Goal: Transaction & Acquisition: Purchase product/service

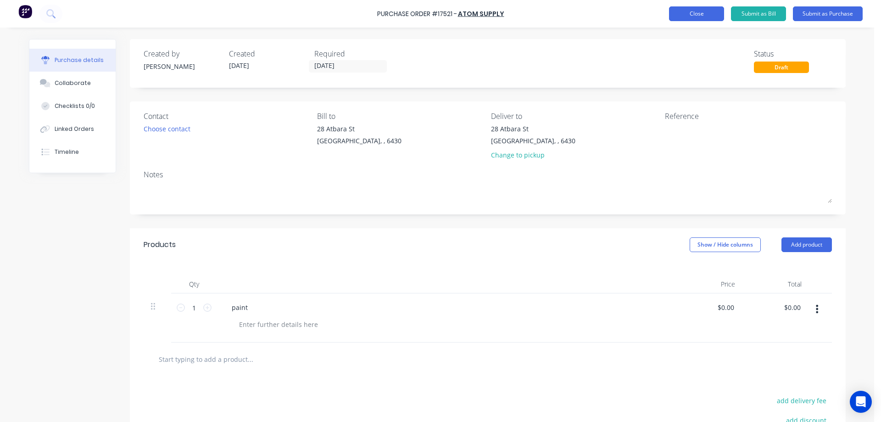
click at [687, 11] on button "Close" at bounding box center [696, 13] width 55 height 15
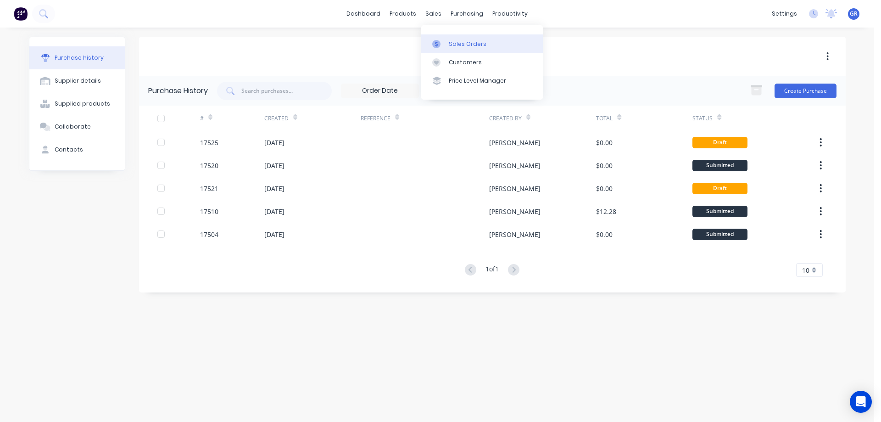
click at [456, 45] on div "Sales Orders" at bounding box center [468, 44] width 38 height 8
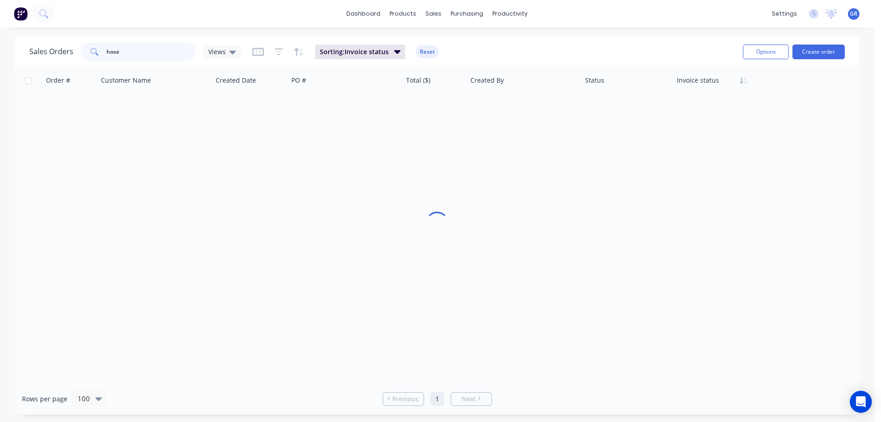
drag, startPoint x: 152, startPoint y: 56, endPoint x: 67, endPoint y: 50, distance: 86.0
click at [67, 50] on div "Sales Orders hose Views" at bounding box center [135, 52] width 212 height 18
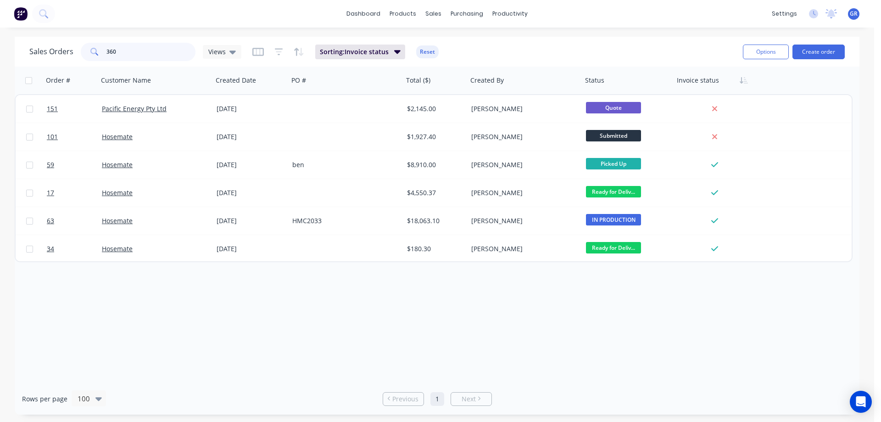
type input "360"
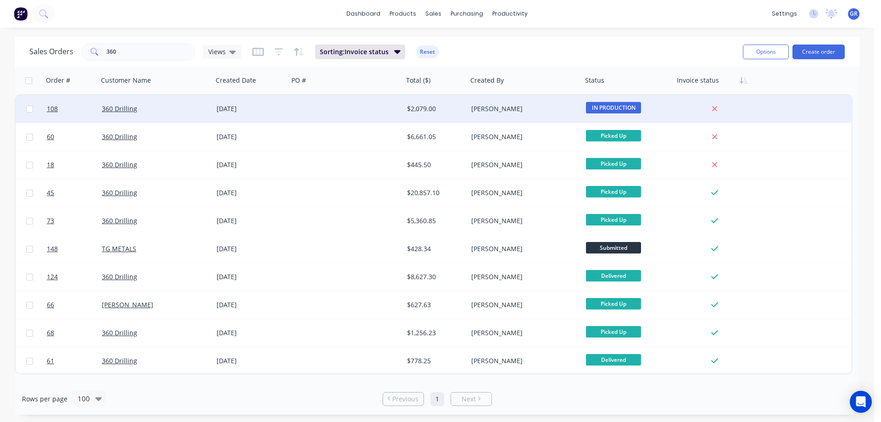
click at [180, 110] on div "360 Drilling" at bounding box center [153, 108] width 102 height 9
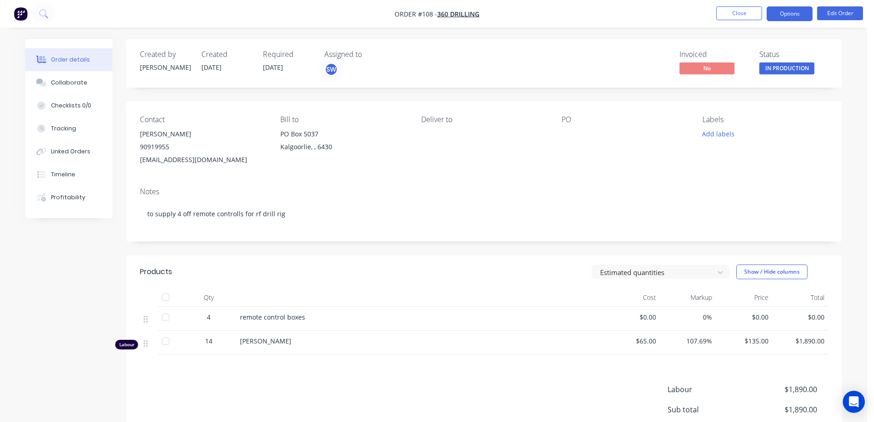
click at [804, 11] on button "Options" at bounding box center [790, 13] width 46 height 15
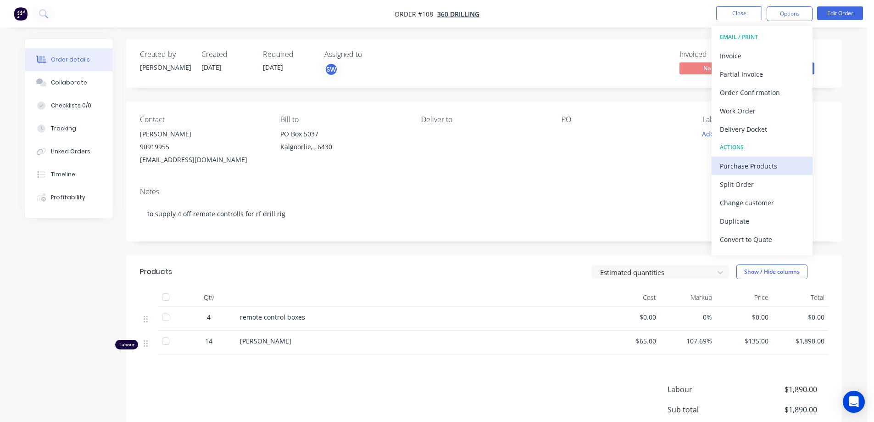
click at [745, 167] on div "Purchase Products" at bounding box center [762, 165] width 84 height 13
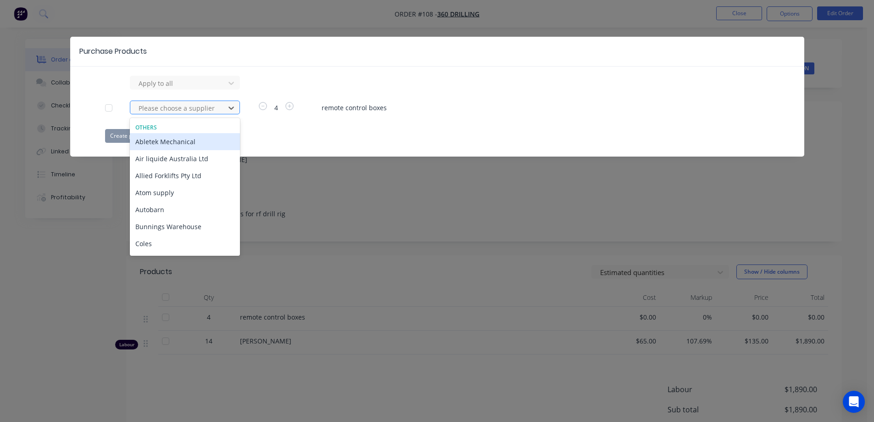
click at [179, 106] on div at bounding box center [179, 107] width 83 height 11
type input "c"
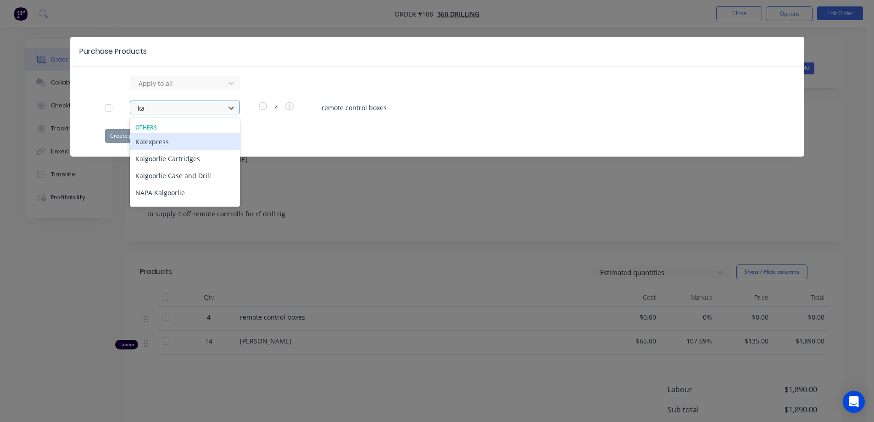
type input "kal"
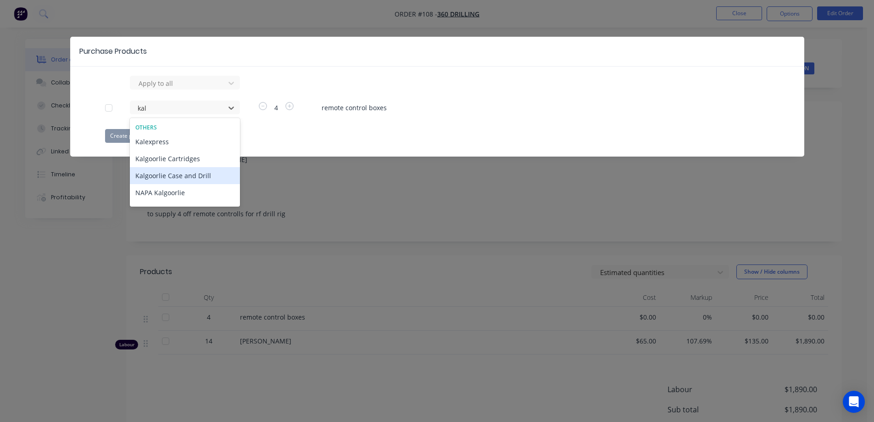
click at [153, 178] on div "Kalgoorlie Case and Drill" at bounding box center [185, 175] width 110 height 17
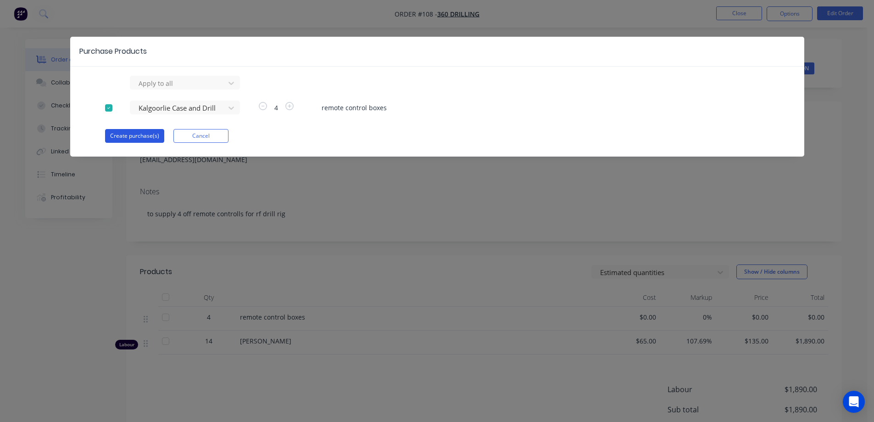
click at [125, 134] on button "Create purchase(s)" at bounding box center [134, 136] width 59 height 14
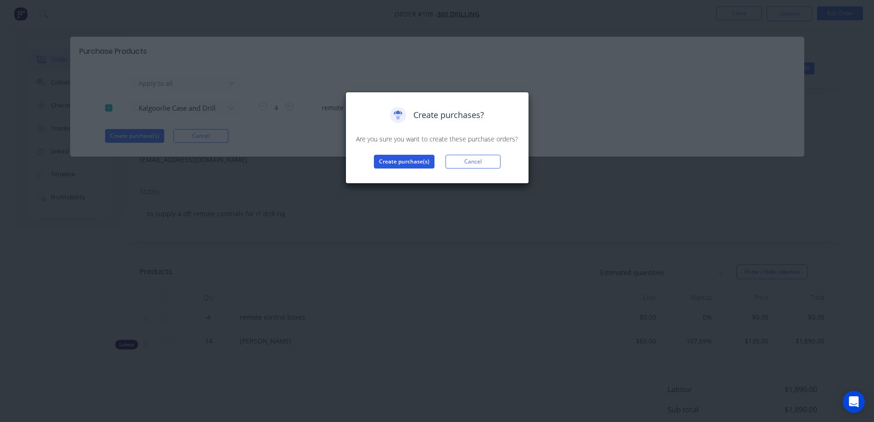
click at [406, 159] on button "Create purchase(s)" at bounding box center [404, 162] width 61 height 14
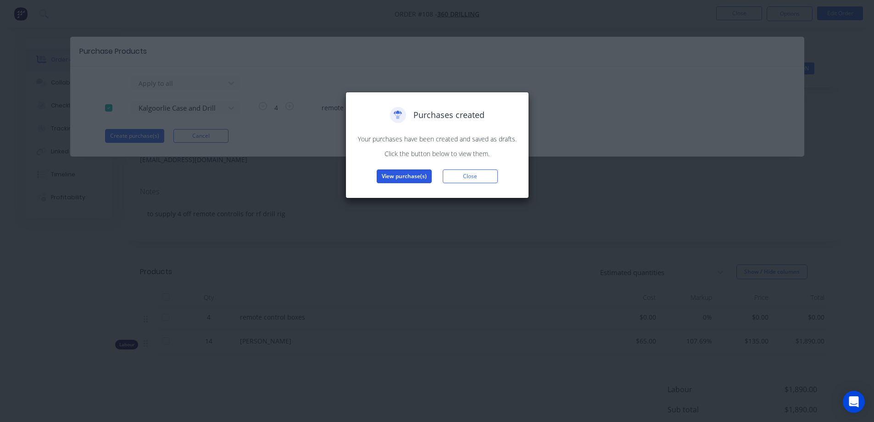
click at [398, 177] on button "View purchase(s)" at bounding box center [404, 176] width 55 height 14
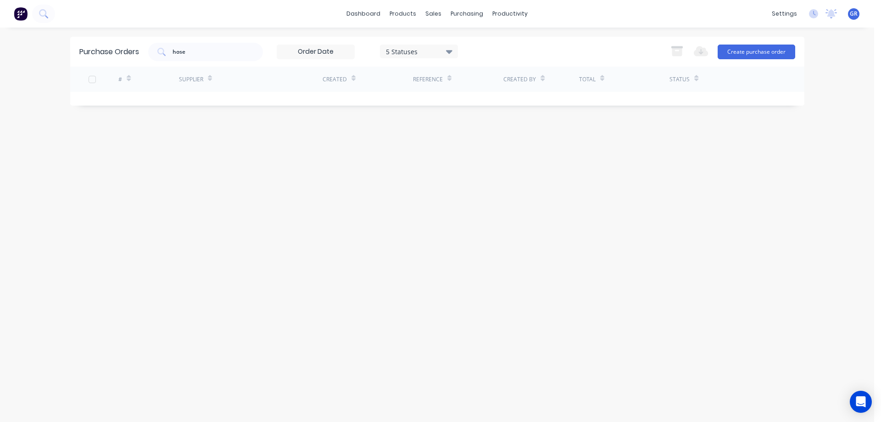
click at [267, 79] on div "Supplier" at bounding box center [251, 79] width 144 height 25
drag, startPoint x: 240, startPoint y: 185, endPoint x: 173, endPoint y: 92, distance: 114.7
click at [239, 182] on div "Purchase Orders hose 5 Statuses 5 Statuses Export to Excel (XLSX) Create purcha…" at bounding box center [437, 225] width 734 height 376
drag, startPoint x: 191, startPoint y: 53, endPoint x: 138, endPoint y: 46, distance: 53.6
click at [138, 46] on div "Purchase Orders hose 5 Statuses 5 Statuses Export to Excel (XLSX) Create purcha…" at bounding box center [437, 52] width 734 height 30
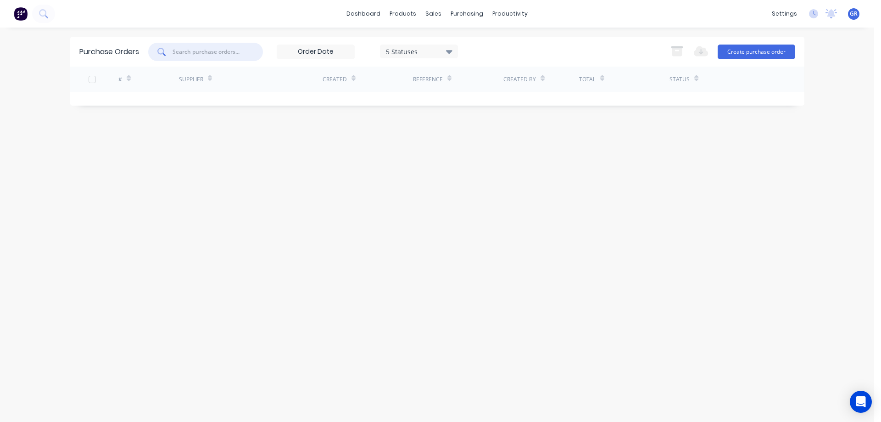
click at [355, 137] on div "Purchase Orders 5 Statuses 5 Statuses Export to Excel (XLSX) Create purchase or…" at bounding box center [437, 225] width 734 height 376
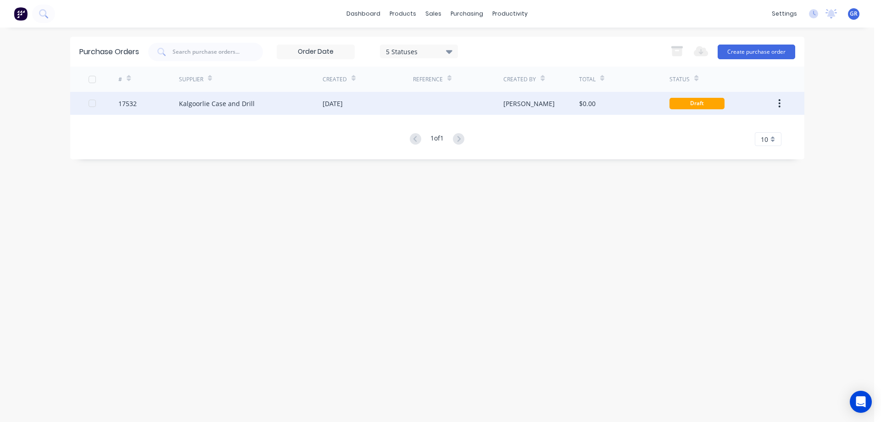
click at [265, 105] on div "Kalgoorlie Case and Drill" at bounding box center [251, 103] width 144 height 23
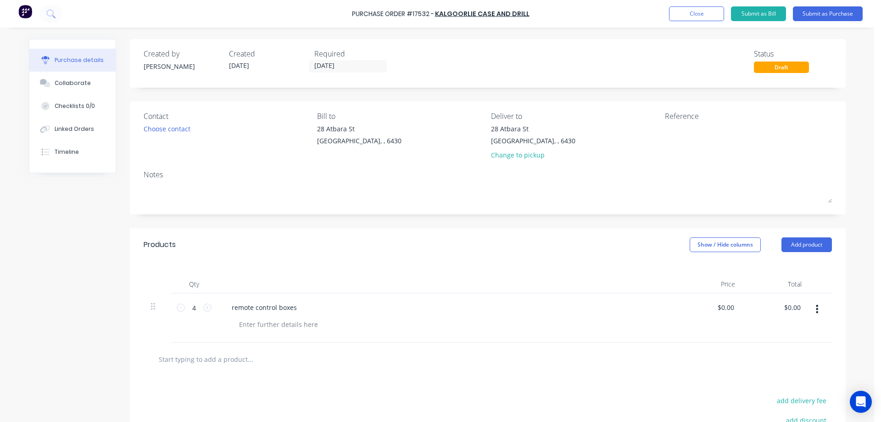
click at [816, 309] on icon "button" at bounding box center [817, 309] width 2 height 10
click at [782, 386] on button "Delete" at bounding box center [789, 388] width 78 height 18
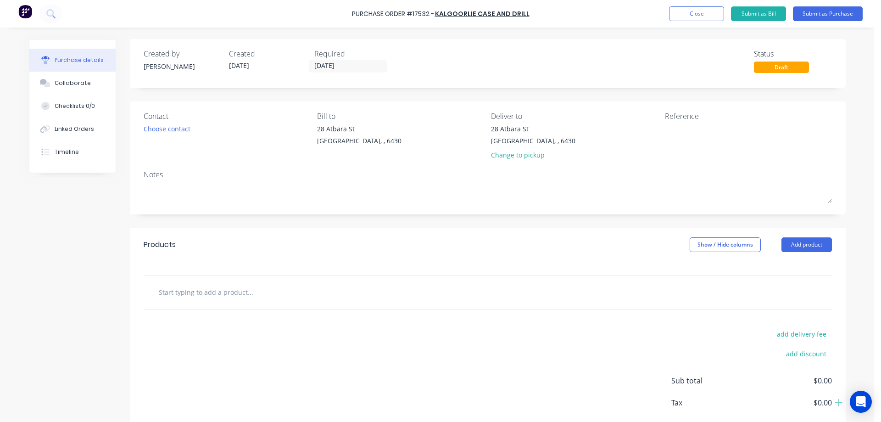
click at [193, 295] on input "text" at bounding box center [250, 292] width 184 height 18
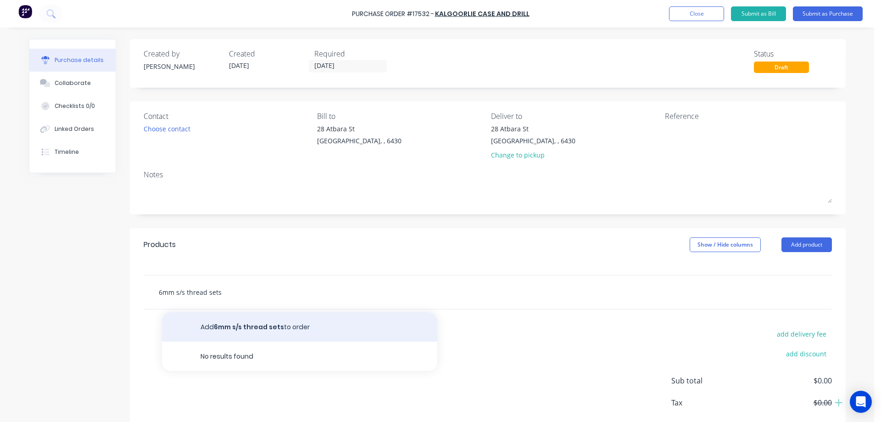
type input "6mm s/s thread sets"
click at [244, 329] on button "Add 6mm s/s thread sets to order" at bounding box center [299, 326] width 275 height 29
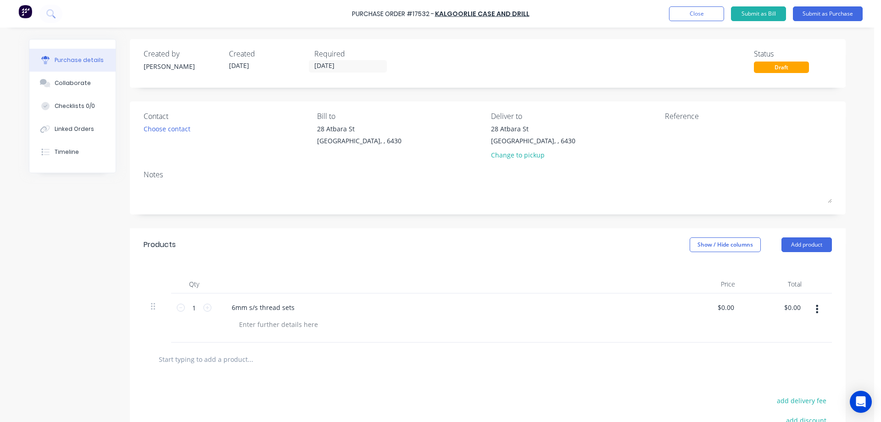
click at [210, 360] on input "text" at bounding box center [250, 359] width 184 height 18
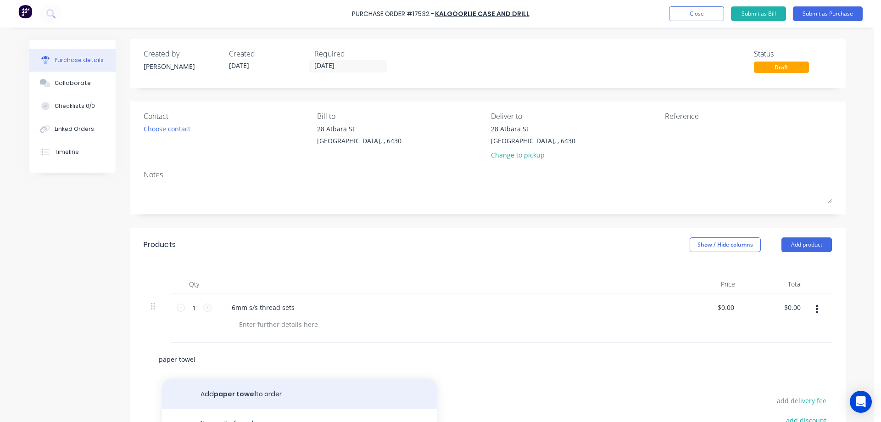
type input "paper towel"
click at [231, 399] on button "Add paper towel to order" at bounding box center [299, 393] width 275 height 29
